Goal: Information Seeking & Learning: Check status

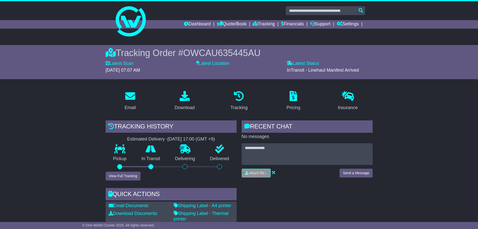
click at [115, 174] on button "View Full Tracking" at bounding box center [123, 175] width 35 height 9
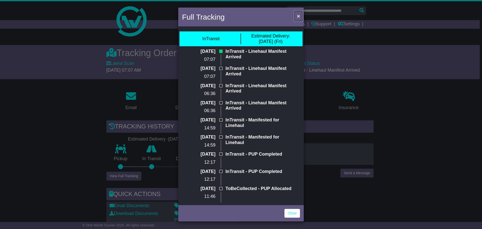
click at [297, 16] on span "×" at bounding box center [298, 16] width 3 height 6
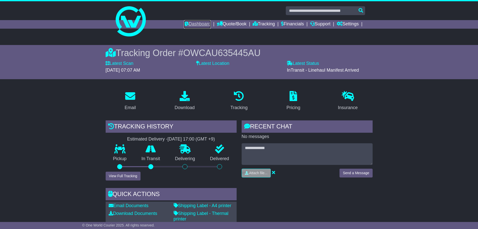
click at [192, 25] on link "Dashboard" at bounding box center [197, 24] width 27 height 9
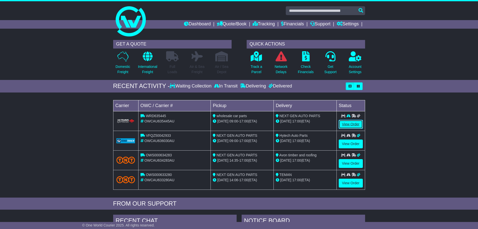
click at [348, 126] on link "View Order" at bounding box center [351, 124] width 24 height 9
